Goal: Ask a question

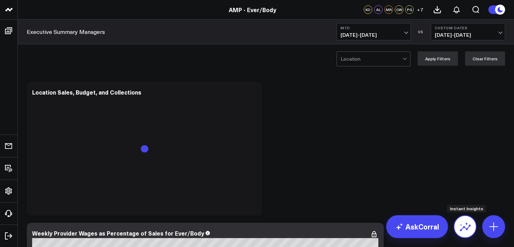
click at [465, 230] on icon at bounding box center [464, 226] width 11 height 11
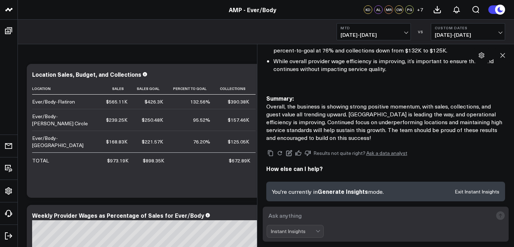
scroll to position [27, 0]
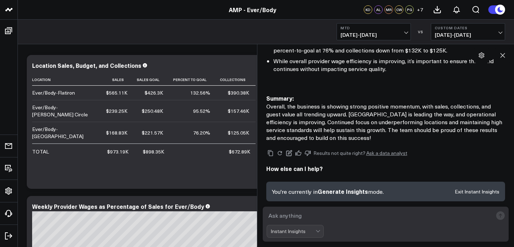
click at [303, 216] on textarea at bounding box center [380, 215] width 226 height 13
type textarea "flatiron september vs august"
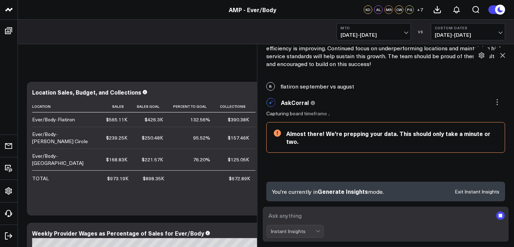
scroll to position [583, 0]
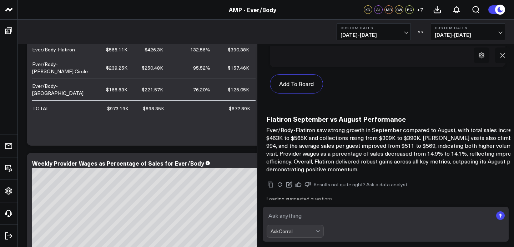
scroll to position [1005, 0]
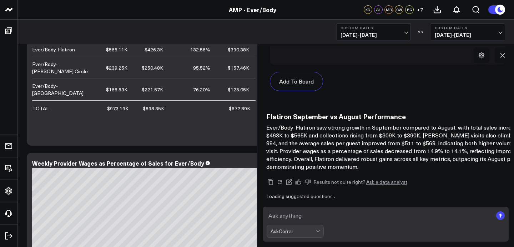
click at [333, 216] on textarea at bounding box center [380, 215] width 226 height 13
type textarea "detailed"
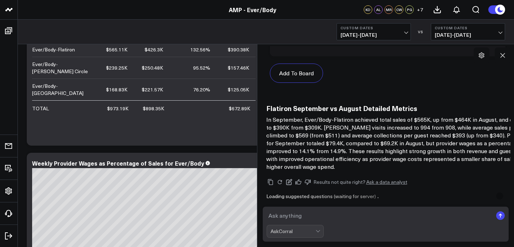
scroll to position [1520, 0]
click at [315, 217] on textarea at bounding box center [380, 215] width 226 height 13
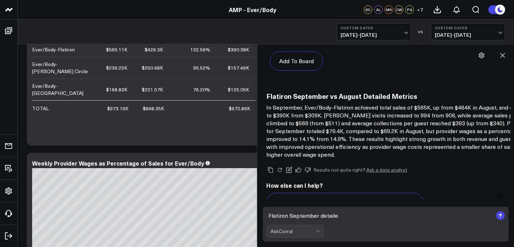
type textarea "Flatiron September detailed"
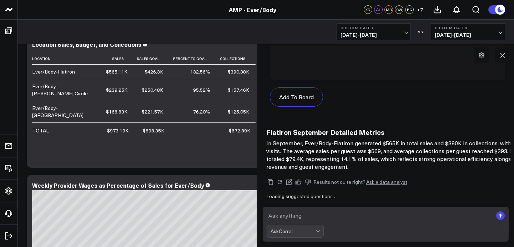
scroll to position [46, 0]
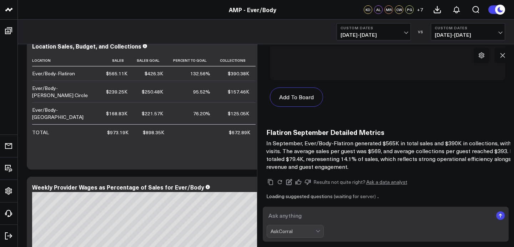
click at [315, 235] on span at bounding box center [315, 231] width 0 height 12
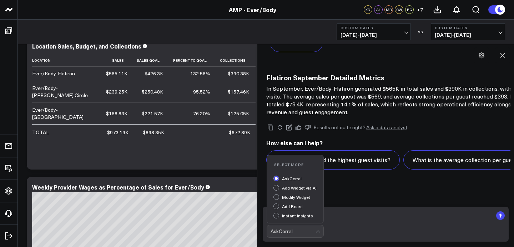
scroll to position [2083, 0]
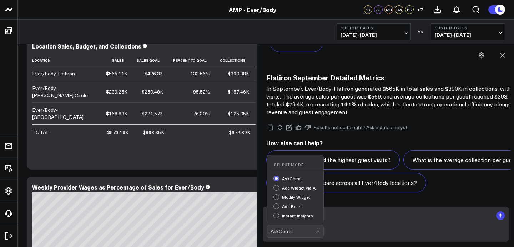
click at [277, 218] on div "Instant Insights" at bounding box center [298, 216] width 50 height 7
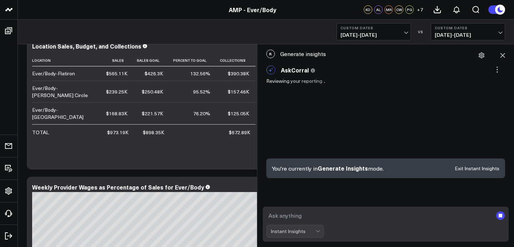
click at [499, 218] on rect "submit" at bounding box center [500, 215] width 9 height 9
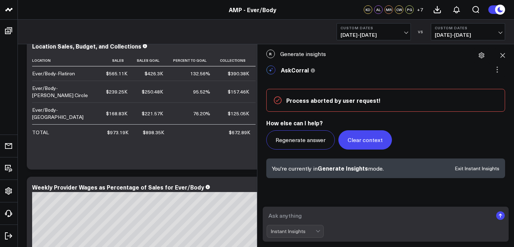
click at [368, 147] on button "Clear context" at bounding box center [365, 139] width 54 height 19
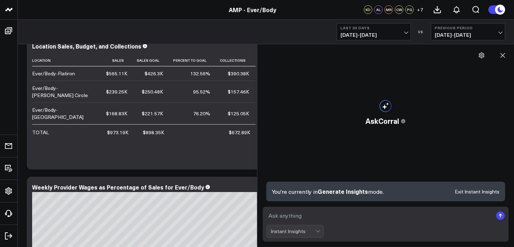
click at [298, 217] on textarea at bounding box center [380, 215] width 226 height 13
type textarea "Flatiron September detailed"
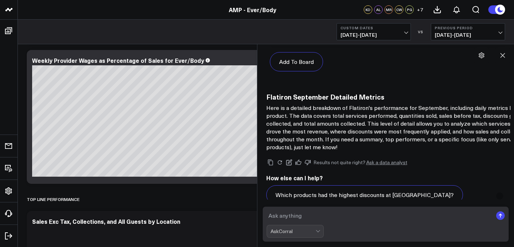
scroll to position [475, 0]
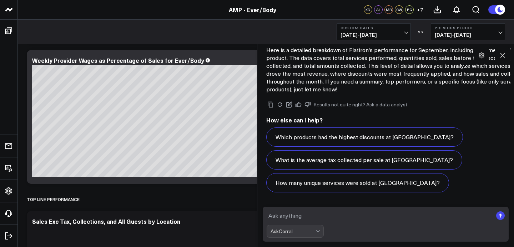
click at [289, 231] on div "AskCorral" at bounding box center [292, 231] width 45 height 6
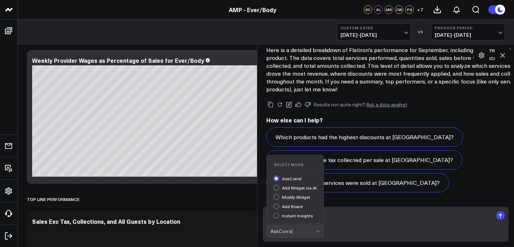
click at [275, 215] on div "Instant Insights" at bounding box center [298, 216] width 50 height 7
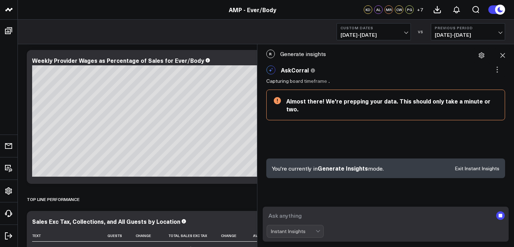
click at [306, 216] on textarea at bounding box center [380, 215] width 226 height 13
type textarea "September mtd"
click at [501, 218] on rect "submit" at bounding box center [500, 215] width 9 height 9
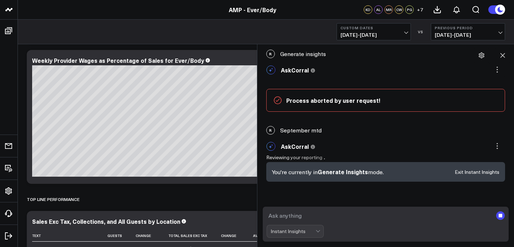
scroll to position [3, 0]
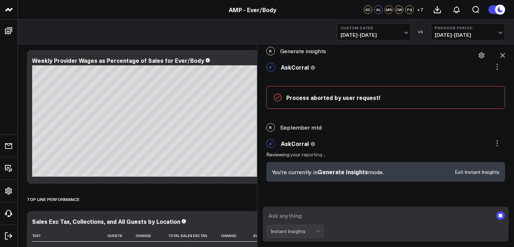
click at [328, 220] on textarea at bounding box center [380, 215] width 226 height 13
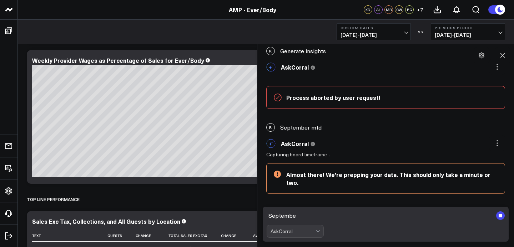
scroll to position [38, 0]
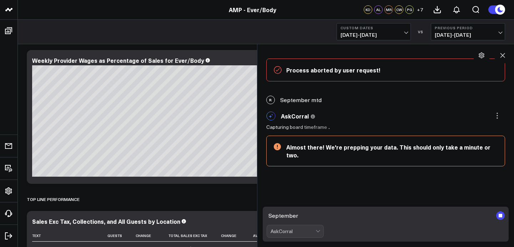
type textarea "September"
click at [497, 215] on rect "submit" at bounding box center [500, 215] width 9 height 9
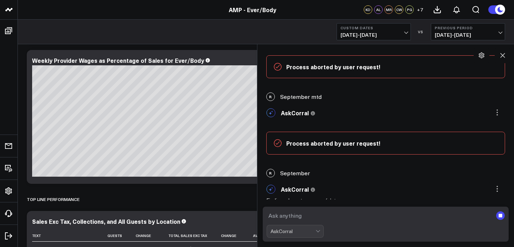
scroll to position [40, 0]
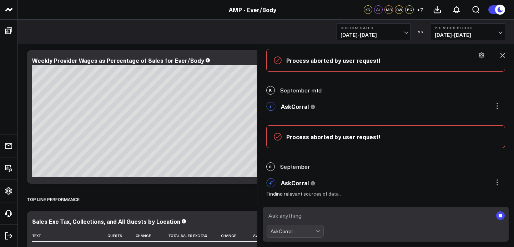
click at [313, 218] on textarea at bounding box center [380, 215] width 226 height 13
click at [296, 234] on div "AskCorral" at bounding box center [295, 231] width 57 height 13
click at [292, 227] on div "AskCorral" at bounding box center [295, 231] width 57 height 13
click at [502, 54] on icon at bounding box center [502, 55] width 7 height 7
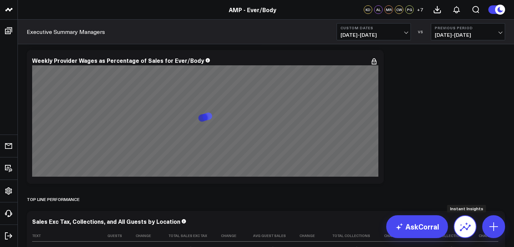
scroll to position [104, 0]
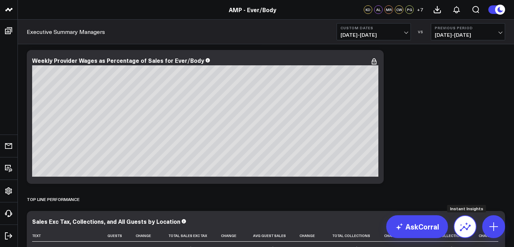
click at [463, 229] on icon at bounding box center [464, 226] width 11 height 11
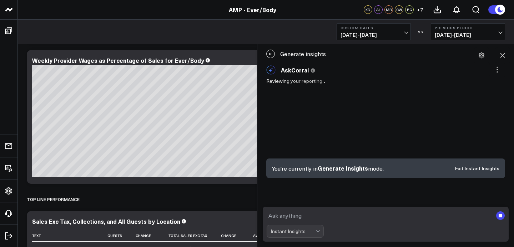
scroll to position [0, 0]
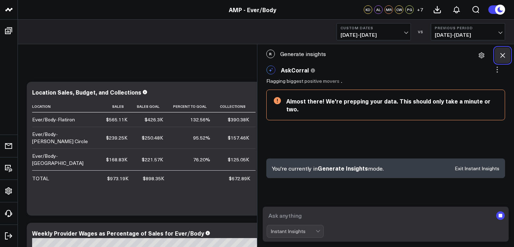
click at [502, 58] on icon at bounding box center [502, 55] width 7 height 7
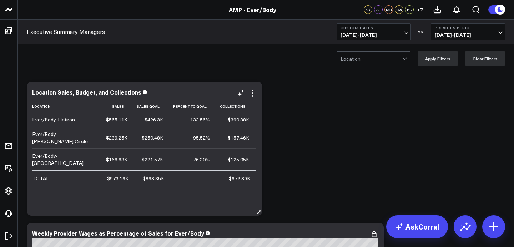
scroll to position [585, 0]
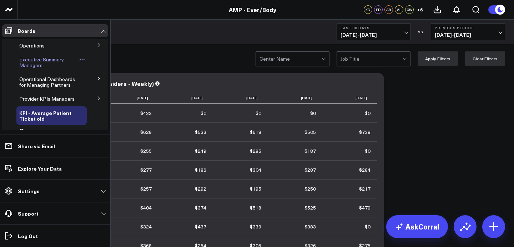
click at [26, 62] on span "Executive Summary Managers" at bounding box center [41, 62] width 45 height 12
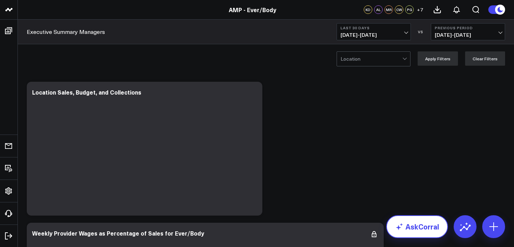
click at [423, 232] on link "AskCorral" at bounding box center [417, 226] width 62 height 23
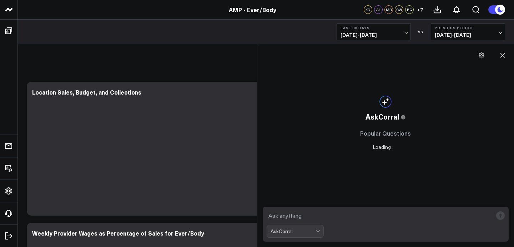
click at [317, 216] on textarea at bounding box center [380, 215] width 226 height 13
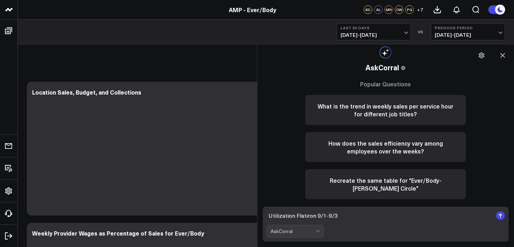
type textarea "Utilization Flatiron 9/1-9/30"
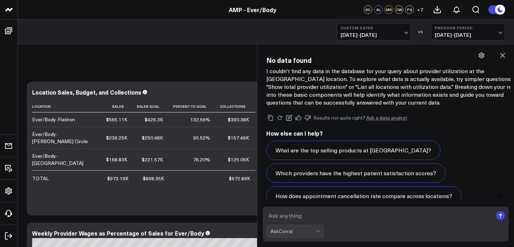
scroll to position [753, 0]
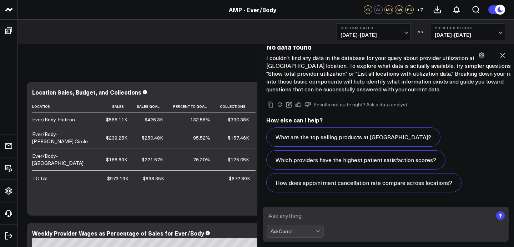
click at [327, 210] on textarea at bounding box center [380, 215] width 226 height 13
type textarea "total provider utilization [DATE]-[DATE]"
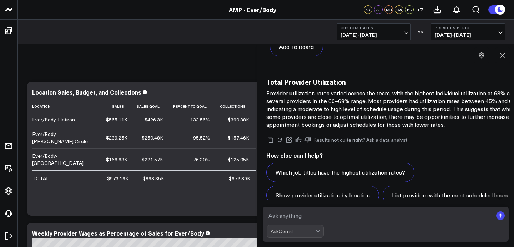
scroll to position [1278, 0]
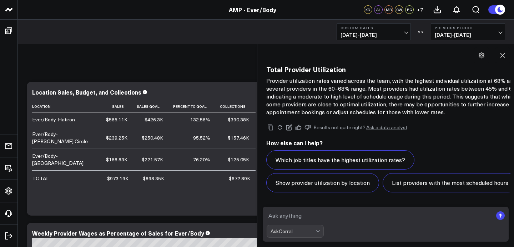
click at [359, 173] on button "Show provider utilization by location" at bounding box center [322, 182] width 113 height 19
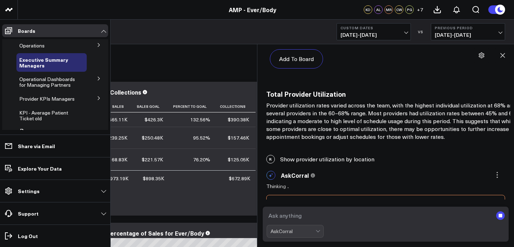
scroll to position [1287, 0]
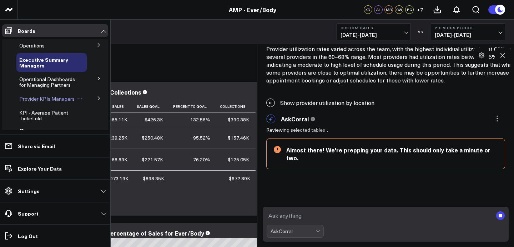
click at [39, 102] on span "Provider KPIs Managers" at bounding box center [46, 98] width 55 height 7
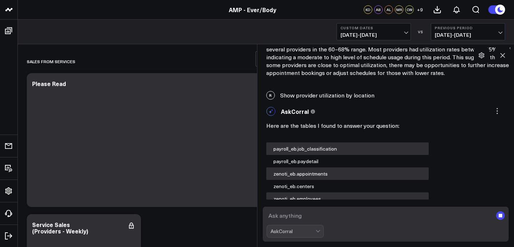
scroll to position [1408, 0]
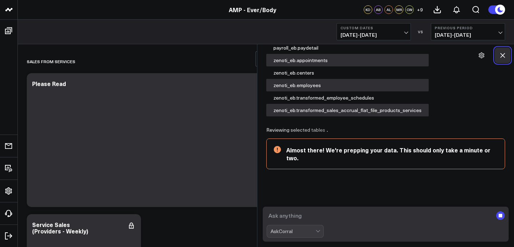
click at [505, 57] on icon at bounding box center [502, 55] width 7 height 7
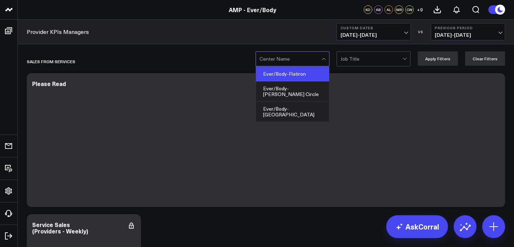
click at [297, 75] on div "Ever/Body-Flatiron" at bounding box center [292, 74] width 73 height 15
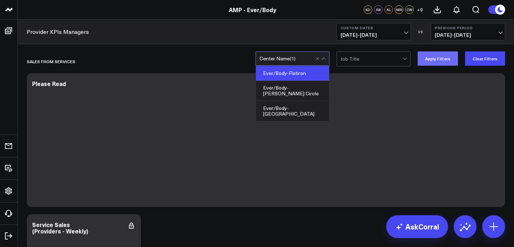
click at [450, 61] on button "Apply Filters" at bounding box center [438, 58] width 40 height 14
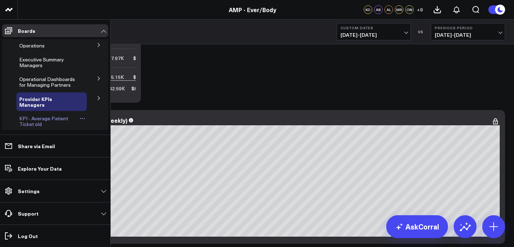
scroll to position [26, 0]
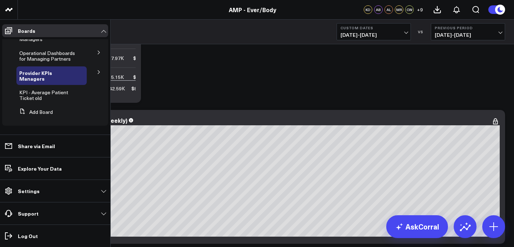
click at [95, 70] on button at bounding box center [99, 71] width 19 height 11
click at [53, 108] on span "KPI - Average Patient Ticket old" at bounding box center [43, 108] width 49 height 12
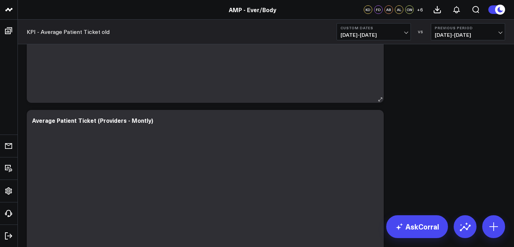
scroll to position [81, 0]
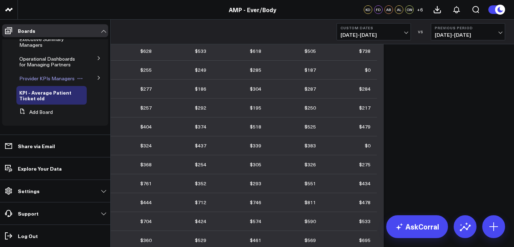
click at [37, 79] on span "Provider KPIs Managers" at bounding box center [46, 78] width 55 height 7
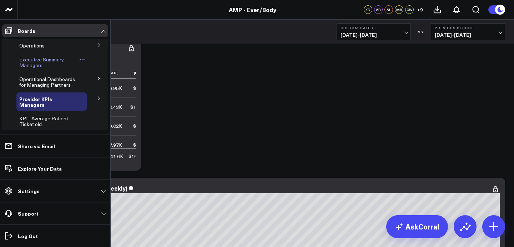
click at [36, 62] on span "Executive Summary Managers" at bounding box center [41, 62] width 45 height 12
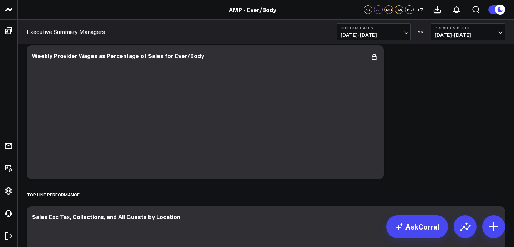
scroll to position [81, 0]
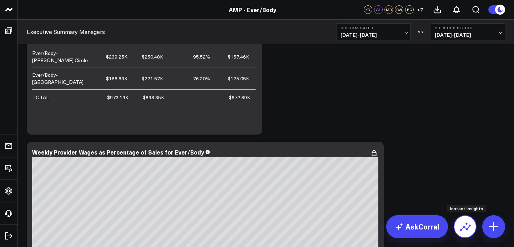
click at [466, 223] on icon at bounding box center [464, 224] width 8 height 4
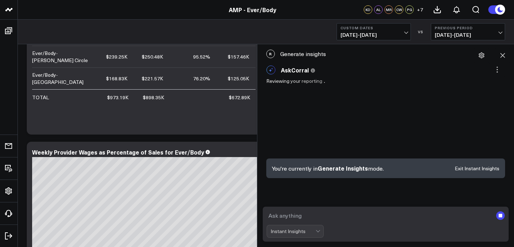
click at [500, 215] on rect "submit" at bounding box center [501, 216] width 4 height 4
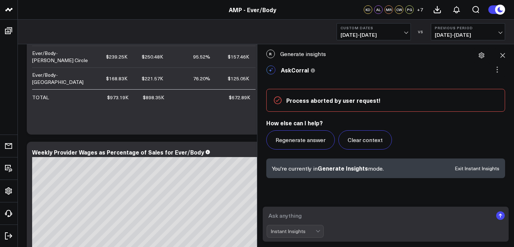
click at [389, 206] on div "Instant Insights" at bounding box center [386, 224] width 250 height 46
click at [375, 217] on textarea at bounding box center [380, 215] width 226 height 13
click at [323, 216] on textarea "Utilization flatiron [DATE]-[DATE]" at bounding box center [380, 215] width 226 height 13
type textarea "Utilization flatiron [DATE]-[DATE]"
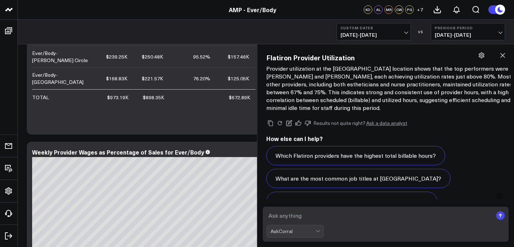
scroll to position [568, 0]
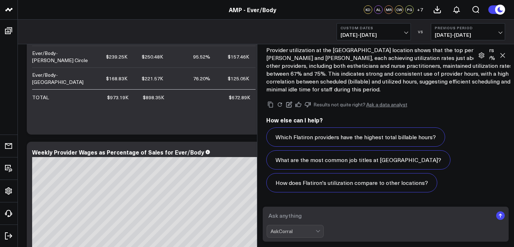
click at [293, 215] on textarea at bounding box center [380, 215] width 226 height 13
type textarea "average spend flatiron september"
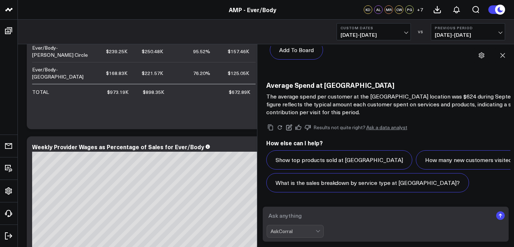
scroll to position [1394, 0]
click at [317, 211] on textarea at bounding box center [380, 215] width 226 height 13
click at [367, 218] on textarea "Guest count September" at bounding box center [380, 215] width 226 height 13
type textarea "Guest count September flatiron"
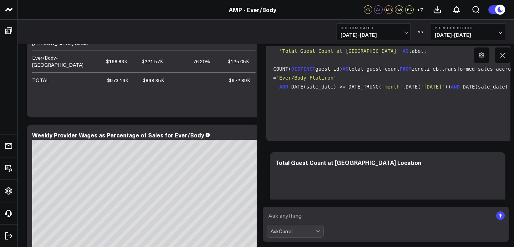
scroll to position [2220, 0]
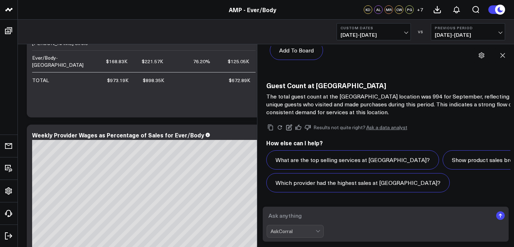
click at [330, 223] on form "AskCorral" at bounding box center [386, 224] width 246 height 35
click at [330, 219] on textarea at bounding box center [380, 215] width 226 height 13
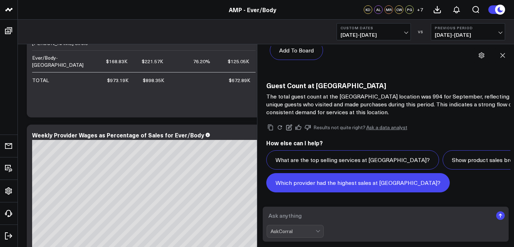
click at [329, 180] on button "Which provider had the highest sales at [GEOGRAPHIC_DATA]?" at bounding box center [357, 182] width 183 height 19
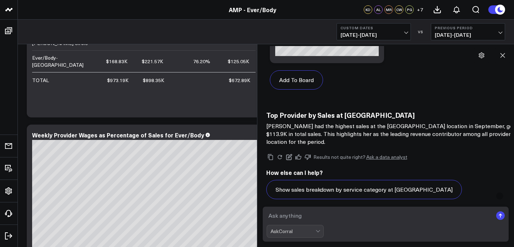
scroll to position [2871, 0]
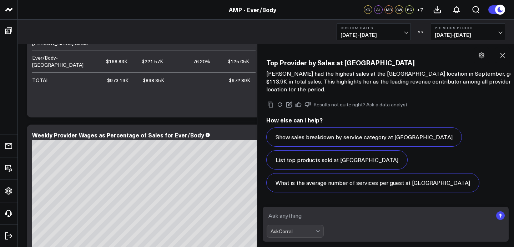
click at [324, 212] on textarea at bounding box center [380, 215] width 226 height 13
type textarea "average spend [GEOGRAPHIC_DATA] september"
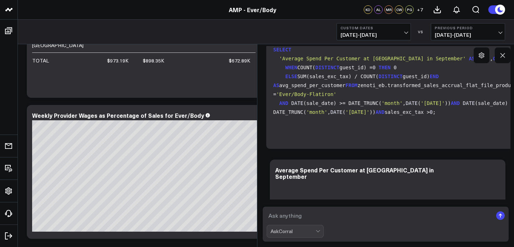
scroll to position [3863, 0]
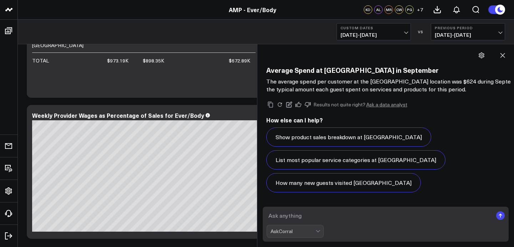
click at [315, 213] on textarea at bounding box center [380, 215] width 226 height 13
type textarea "retail sales flatiron september"
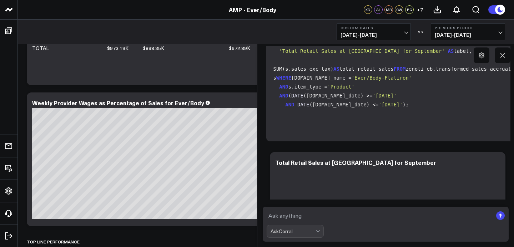
scroll to position [4688, 0]
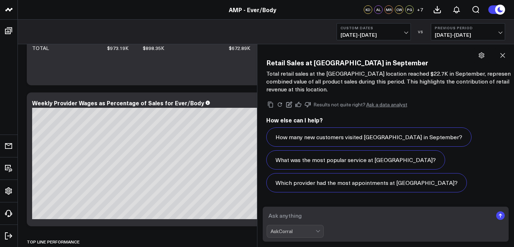
click at [295, 216] on textarea at bounding box center [380, 215] width 226 height 13
type textarea "Utilization september flatiron"
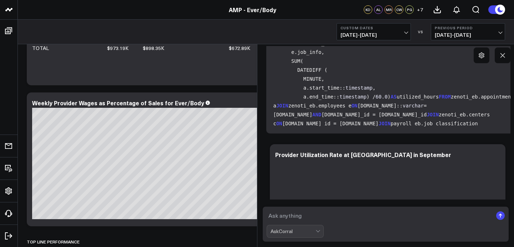
scroll to position [5547, 0]
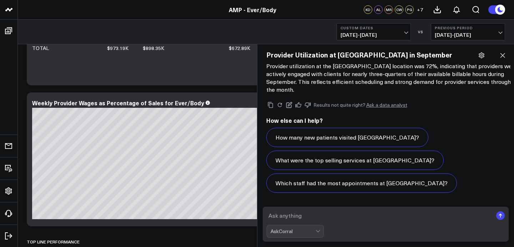
click at [315, 210] on textarea at bounding box center [380, 215] width 226 height 13
type textarea "rebook flatiron september"
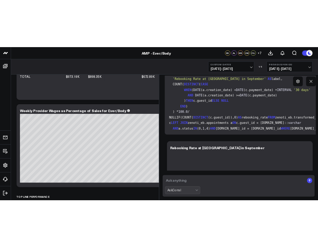
scroll to position [6350, 0]
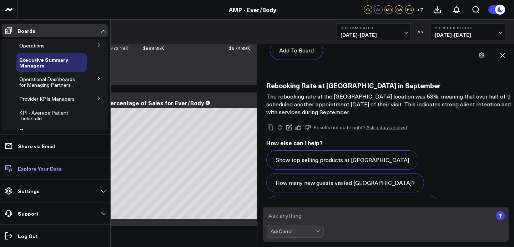
click at [32, 168] on p "Explore Your Data" at bounding box center [40, 169] width 44 height 6
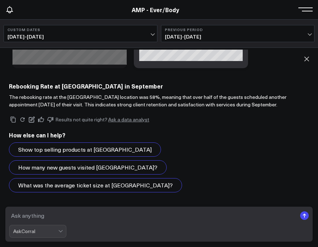
scroll to position [4683, 0]
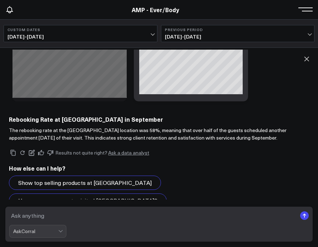
click at [117, 217] on textarea at bounding box center [152, 215] width 287 height 13
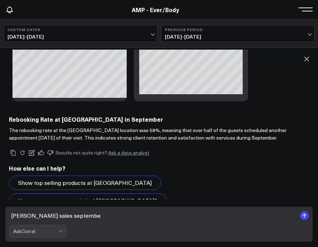
type textarea "[PERSON_NAME] september"
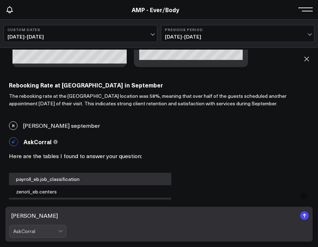
scroll to position [4716, 0]
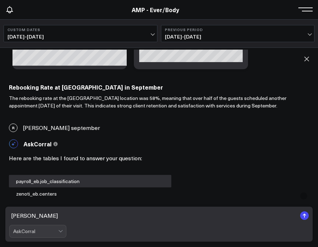
click at [66, 120] on div "[PERSON_NAME] sales september" at bounding box center [159, 128] width 311 height 16
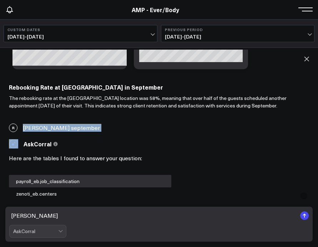
click at [66, 120] on div "[PERSON_NAME] sales september" at bounding box center [159, 128] width 311 height 16
copy div "[PERSON_NAME] september"
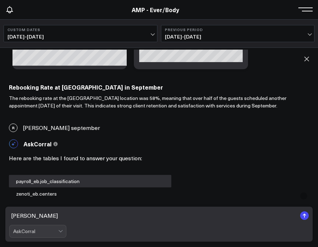
click at [31, 214] on textarea "[PERSON_NAME]" at bounding box center [152, 215] width 287 height 13
paste textarea "homas sales september"
click at [28, 217] on textarea "[PERSON_NAME] september" at bounding box center [152, 215] width 287 height 13
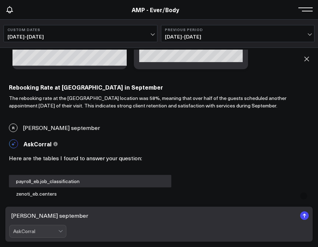
click at [28, 217] on textarea "[PERSON_NAME] september" at bounding box center [152, 215] width 287 height 13
type textarea "[PERSON_NAME] sales september"
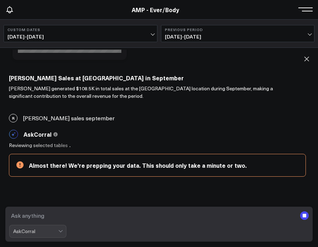
scroll to position [656, 0]
paste textarea "[PERSON_NAME] september"
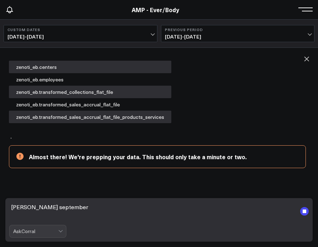
scroll to position [5537, 0]
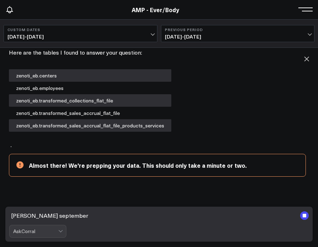
click at [27, 216] on textarea "[PERSON_NAME] september" at bounding box center [152, 215] width 287 height 13
type textarea "Endo sales september"
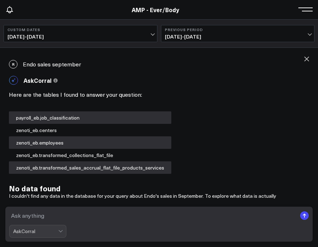
scroll to position [6077, 0]
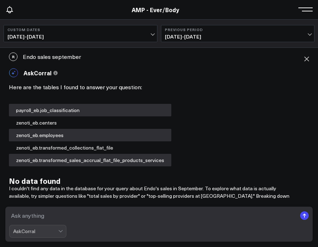
click at [163, 220] on textarea at bounding box center [152, 215] width 287 height 13
paste textarea "[PERSON_NAME] september"
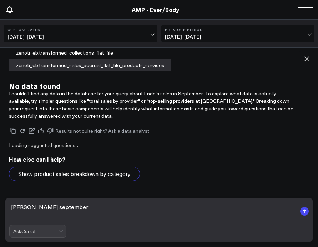
scroll to position [6159, 0]
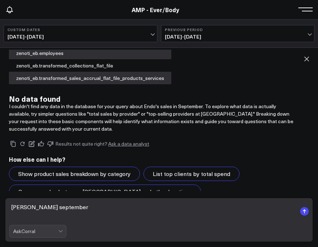
click at [26, 207] on textarea "[PERSON_NAME] september" at bounding box center [152, 211] width 287 height 21
type textarea "[PERSON_NAME] sales september"
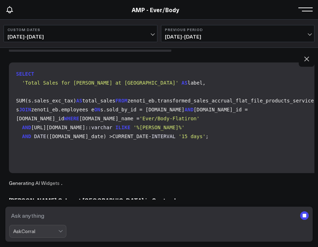
scroll to position [6375, 0]
